Goal: Complete application form

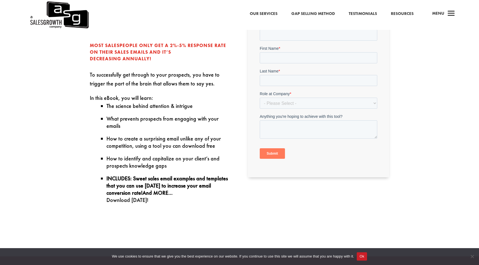
scroll to position [200, 0]
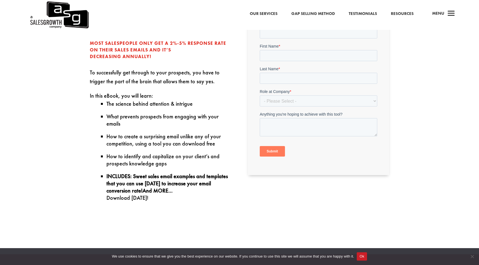
click at [283, 44] on label "First Name *" at bounding box center [317, 46] width 117 height 6
click at [283, 50] on input "First Name *" at bounding box center [317, 55] width 117 height 11
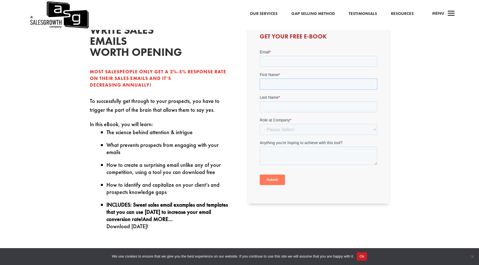
scroll to position [164, 0]
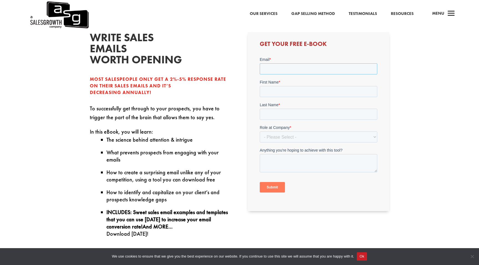
click at [268, 70] on input "Email *" at bounding box center [317, 68] width 117 height 11
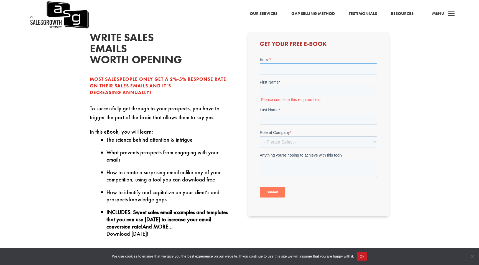
click at [285, 68] on input "Email *" at bounding box center [317, 68] width 117 height 11
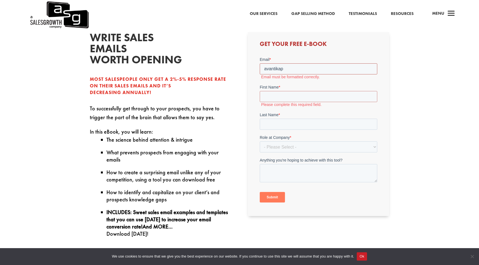
type input "[EMAIL_ADDRESS][DOMAIN_NAME]"
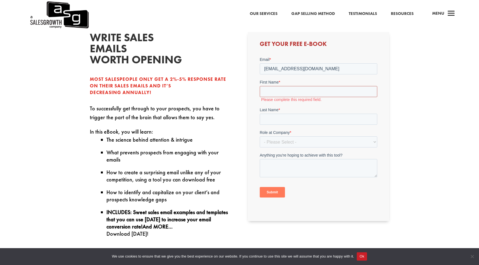
click at [301, 89] on input "First Name *" at bounding box center [317, 91] width 117 height 11
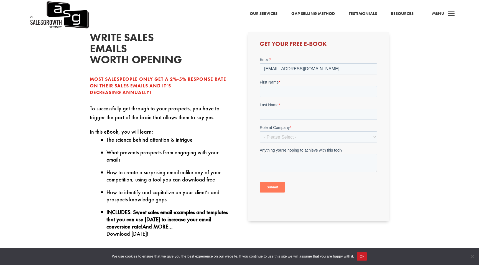
type input "[PERSON_NAME]"
type input "Pandey"
click at [287, 139] on select "- Please Select - C-Level (CRO, CSO, etc) Senior Leadership (VP of Sales, VP of…" at bounding box center [317, 136] width 117 height 11
select select "Individual Contributor (AE, SDR, CSM, etc)"
click at [259, 131] on select "- Please Select - C-Level (CRO, CSO, etc) Senior Leadership (VP of Sales, VP of…" at bounding box center [317, 136] width 117 height 11
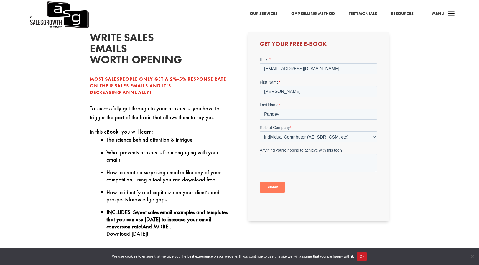
click at [273, 189] on input "Submit" at bounding box center [271, 187] width 25 height 11
